Goal: Task Accomplishment & Management: Manage account settings

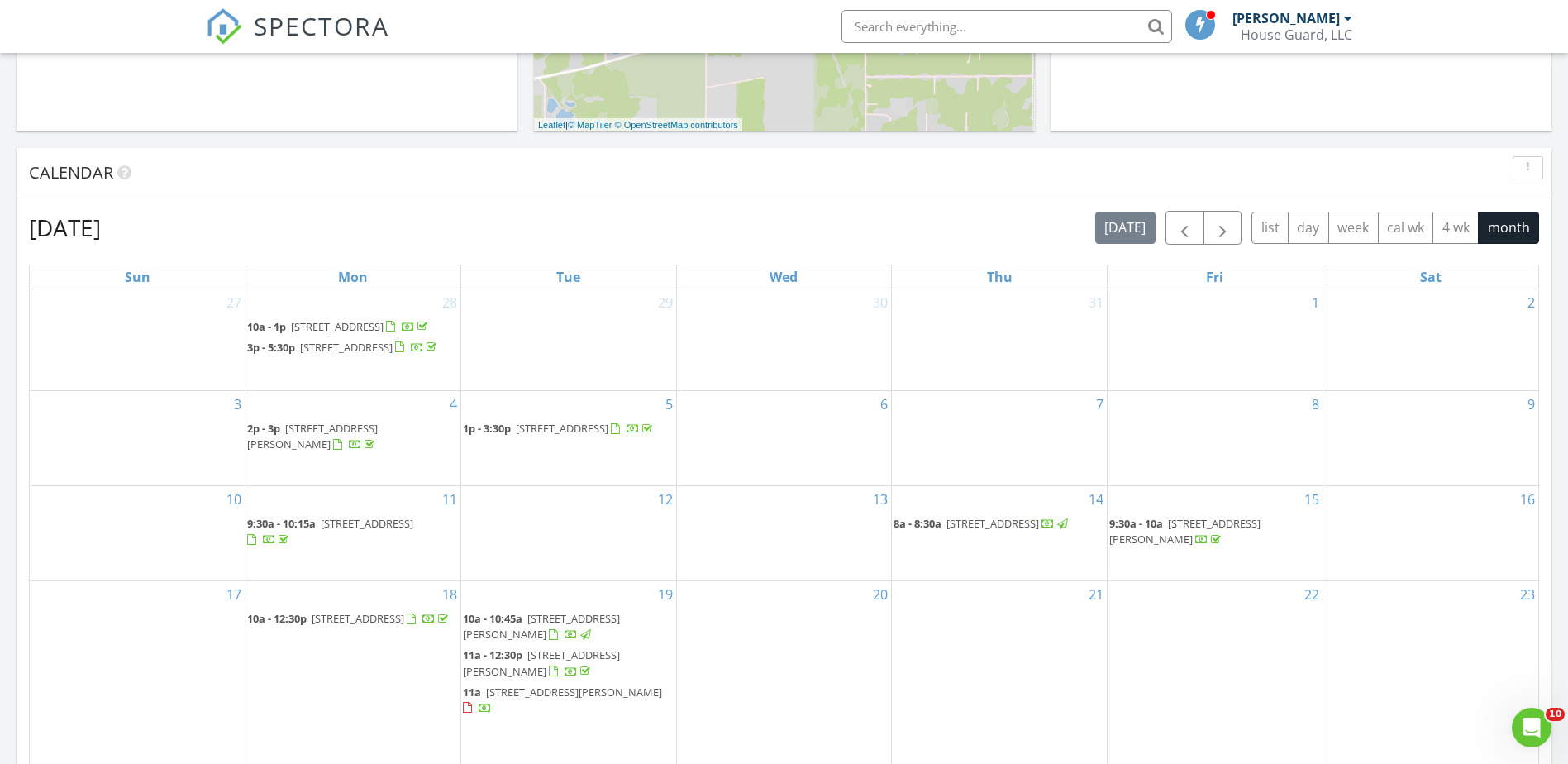
scroll to position [578, 0]
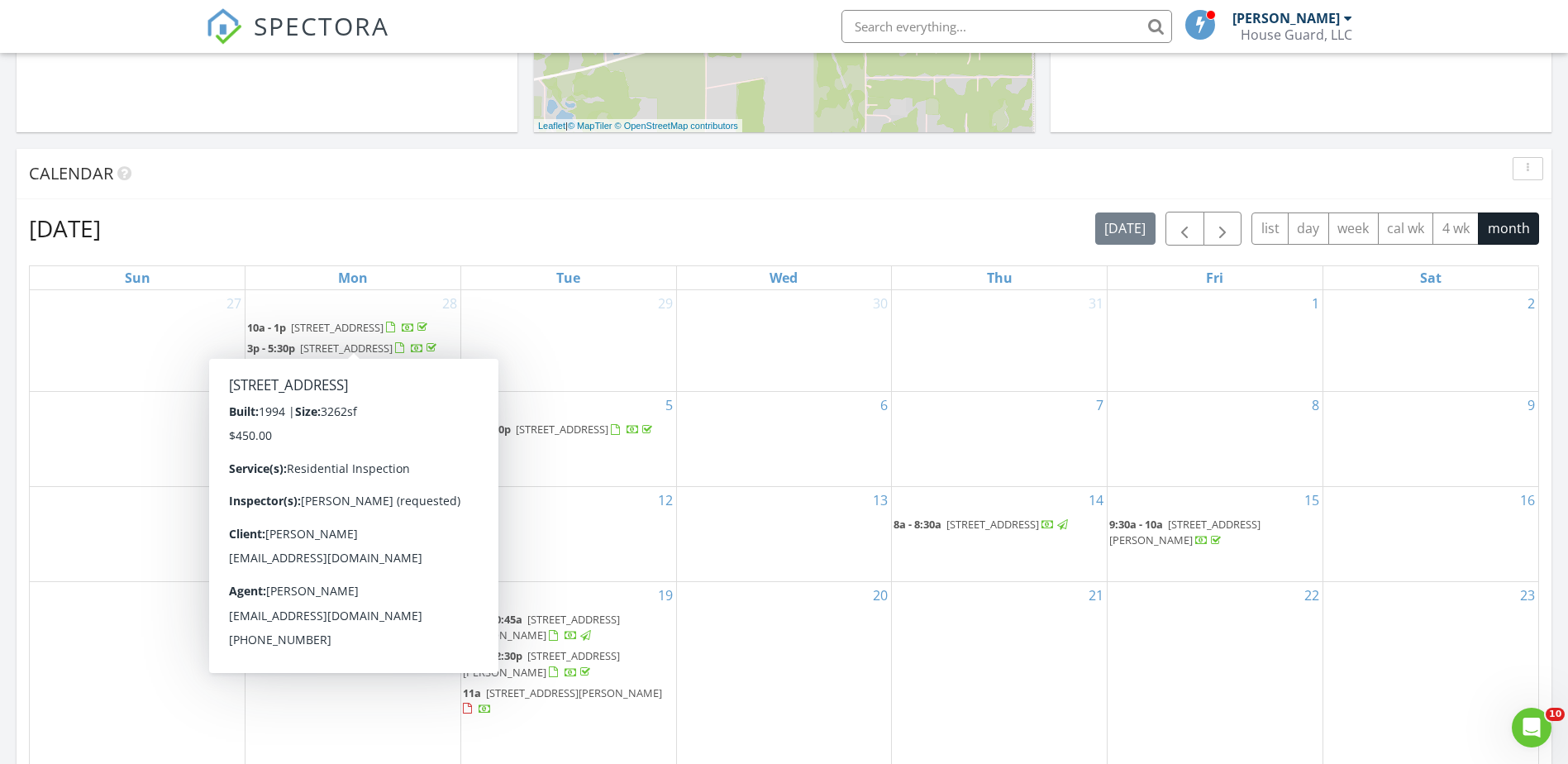
click at [330, 333] on span "5025 NW 51st Pl, Gainesville 32606" at bounding box center [338, 327] width 93 height 15
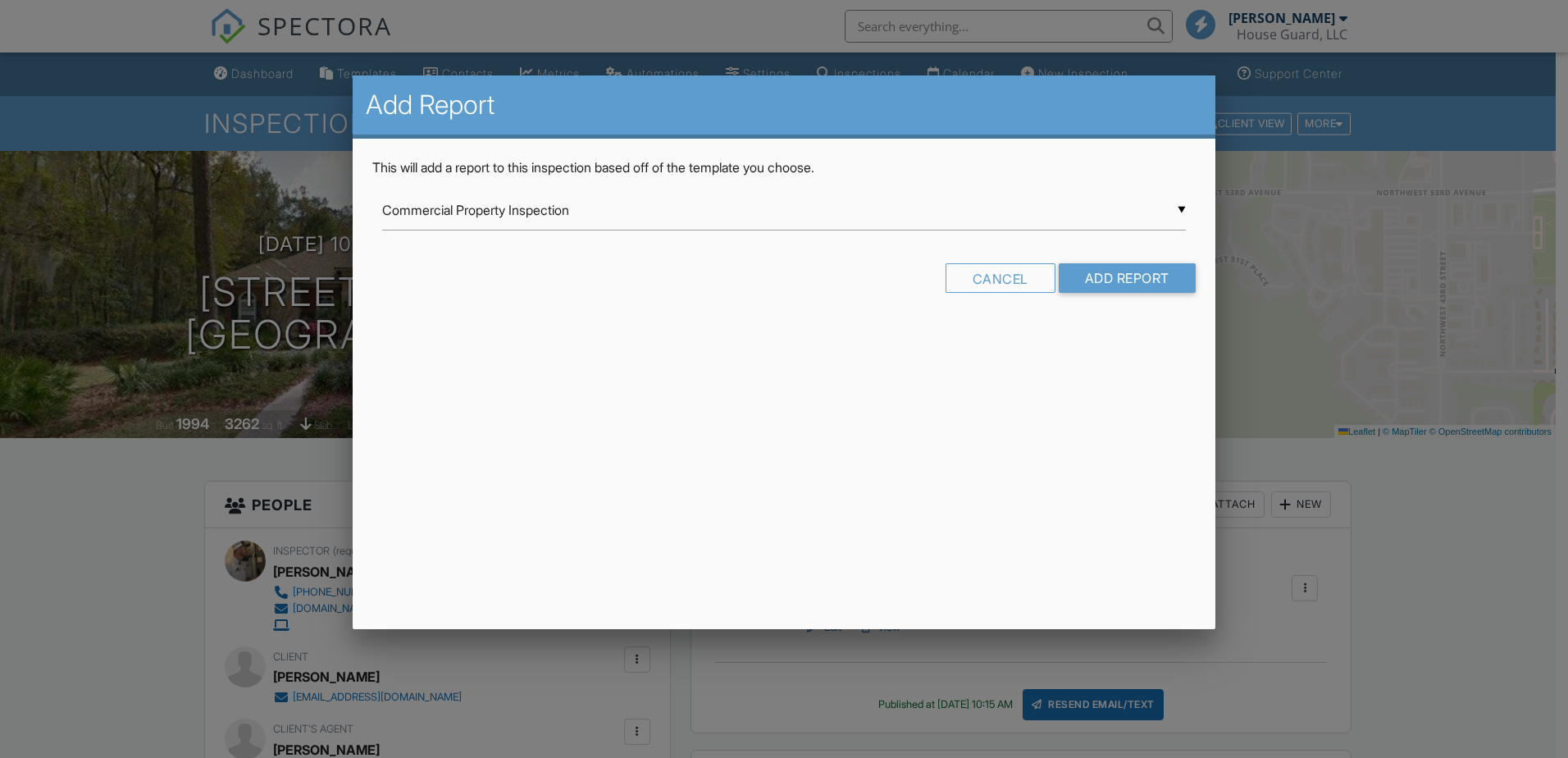
click at [1066, 214] on input "Commercial Property Inspection" at bounding box center [784, 210] width 804 height 40
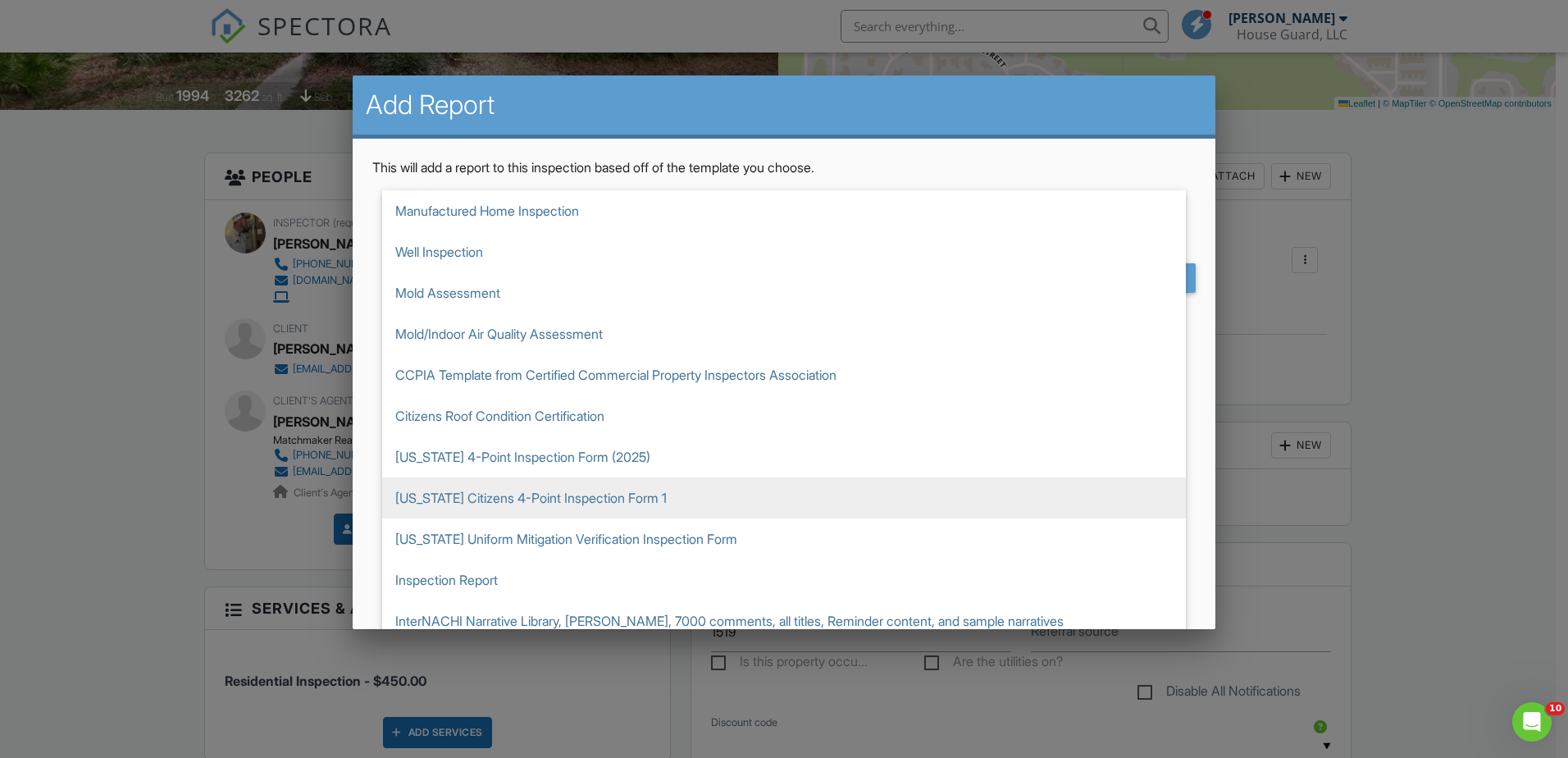
click at [645, 498] on span "[US_STATE] Citizens 4-Point Inspection Form 1" at bounding box center [784, 498] width 804 height 41
type input "[US_STATE] Citizens 4-Point Inspection Form 1"
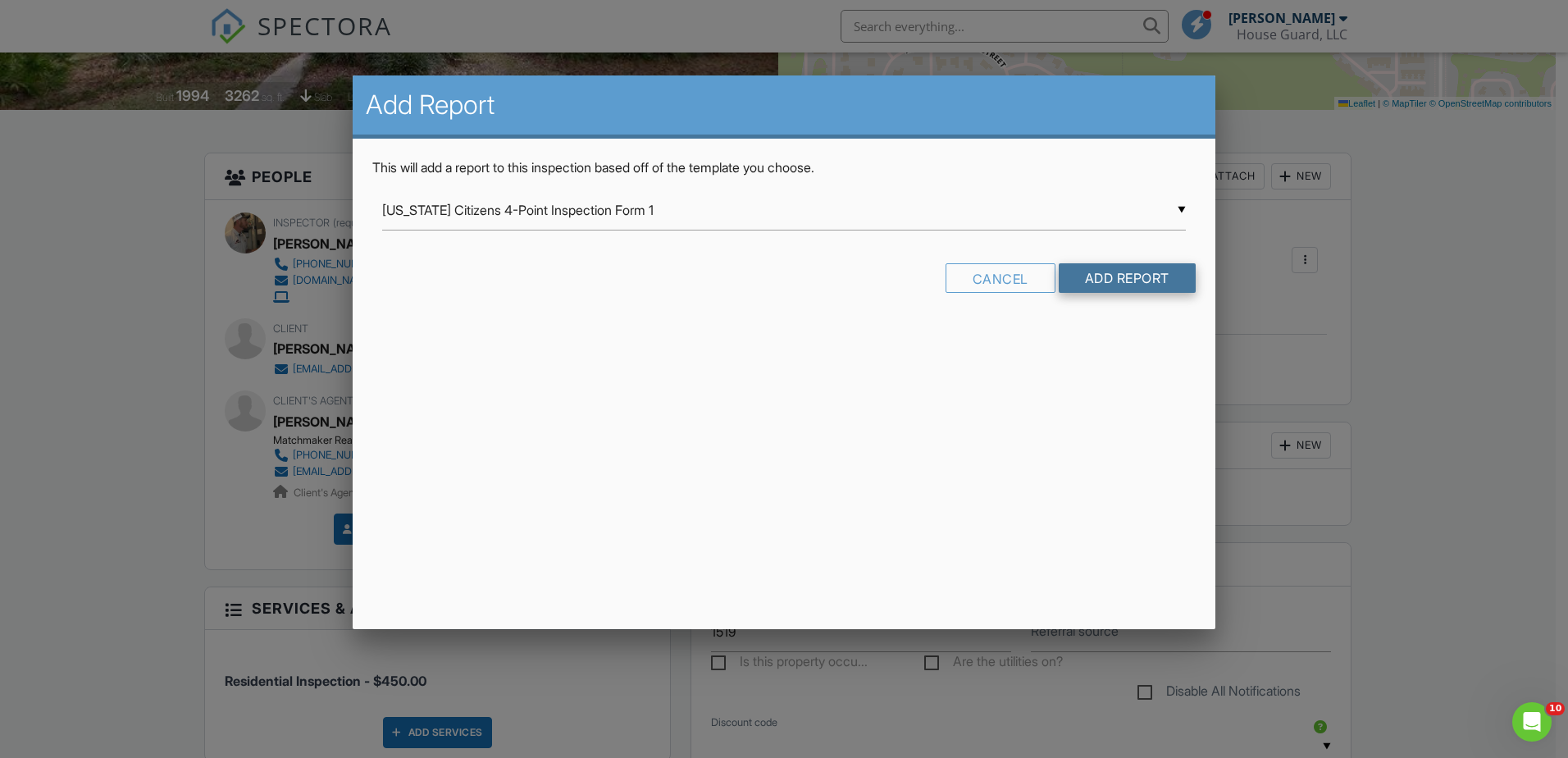
click at [1192, 280] on input "Add Report" at bounding box center [1128, 278] width 137 height 30
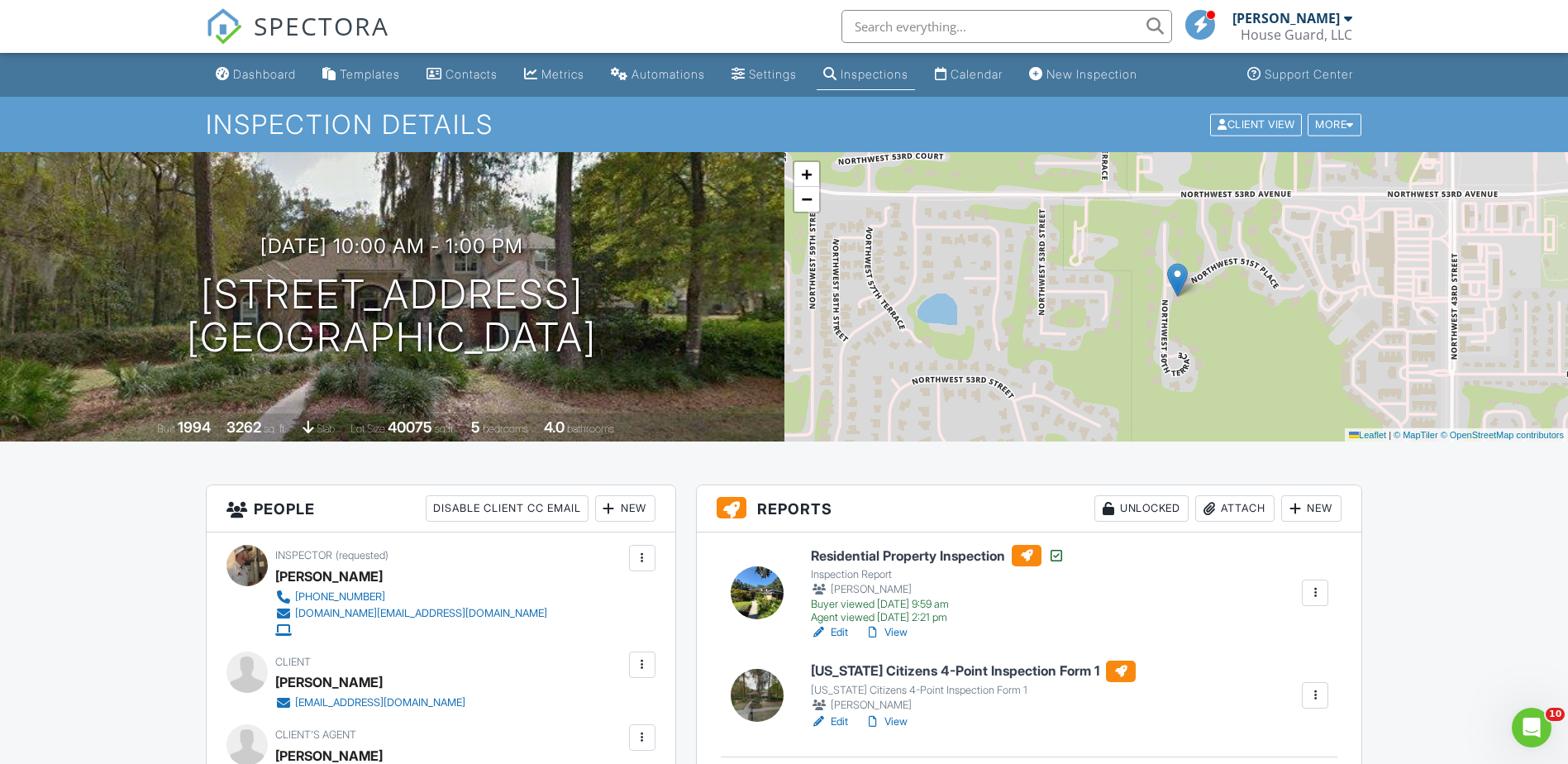
click at [631, 237] on div "07/28/2025 10:00 am - 1:00 pm 5025 NW 51st Pl Gainesville, FL 32606" at bounding box center [392, 297] width 785 height 125
click at [620, 235] on div "07/28/2025 10:00 am - 1:00 pm 5025 NW 51st Pl Gainesville, FL 32606" at bounding box center [392, 297] width 785 height 125
click at [843, 716] on link "Edit" at bounding box center [830, 721] width 38 height 17
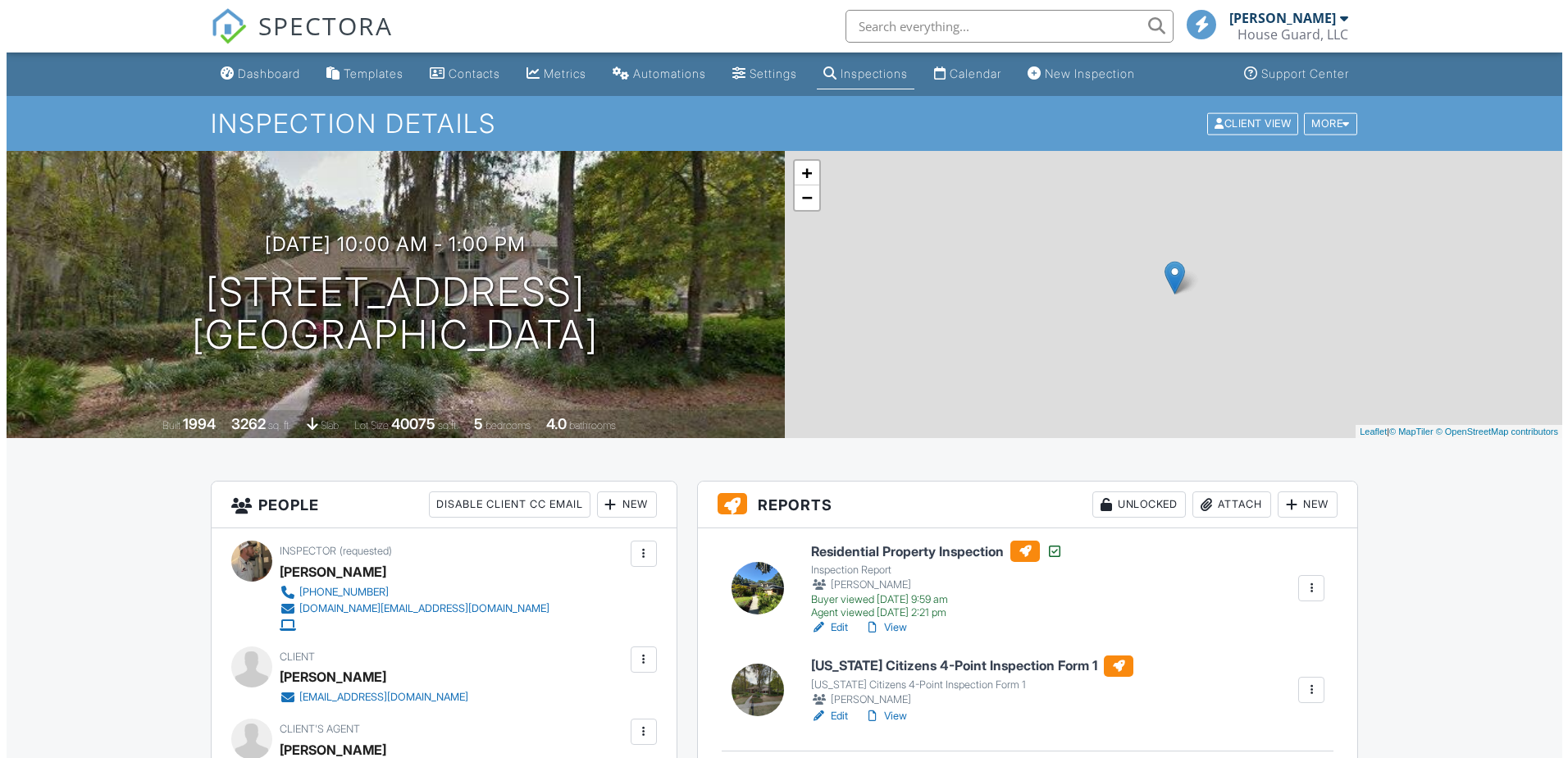
scroll to position [574, 0]
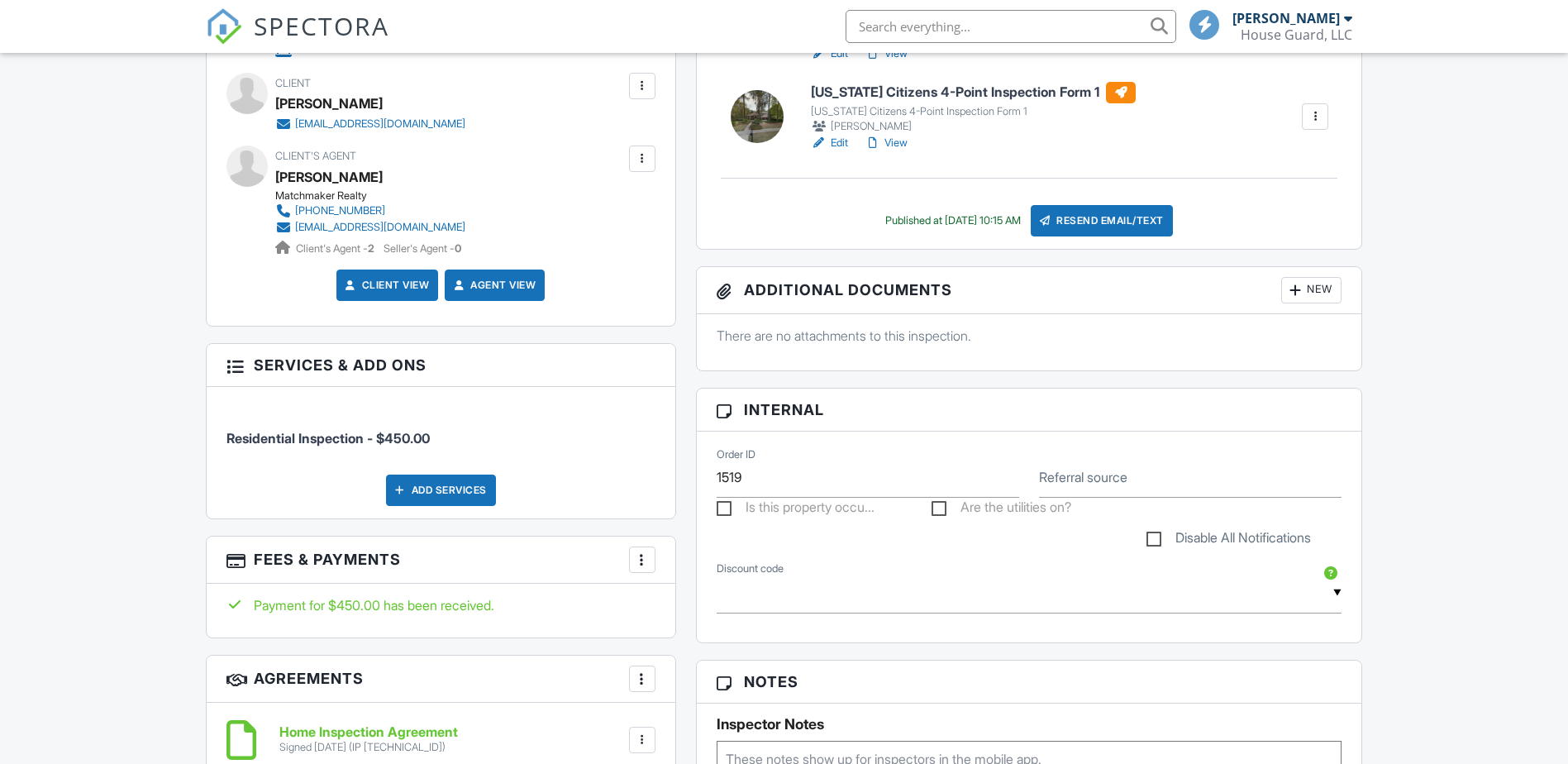
click at [1136, 226] on div "Resend Email/Text" at bounding box center [1102, 221] width 142 height 32
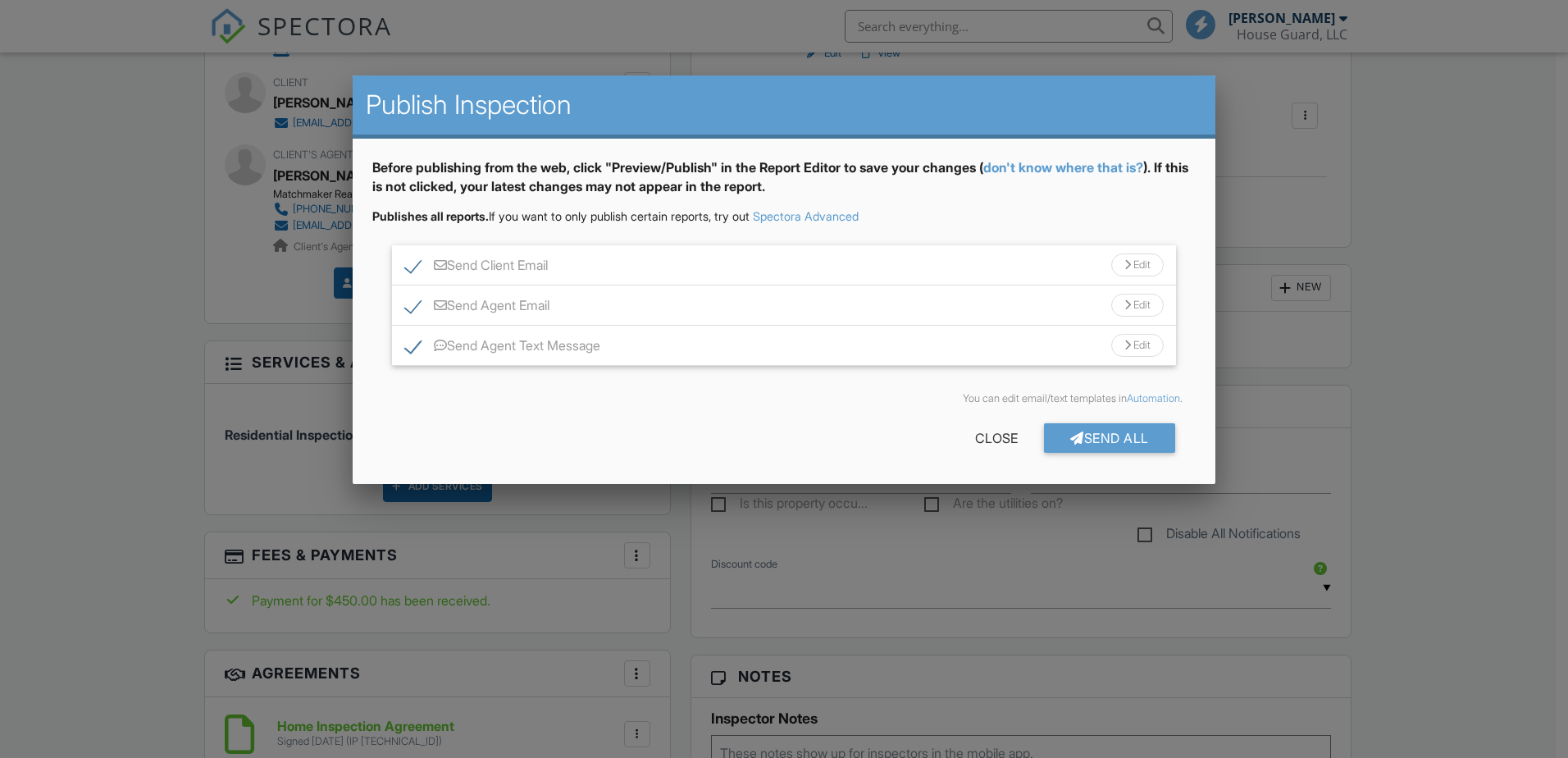
scroll to position [0, 0]
click at [1145, 438] on div "Send All" at bounding box center [1110, 438] width 131 height 30
